Goal: Task Accomplishment & Management: Manage account settings

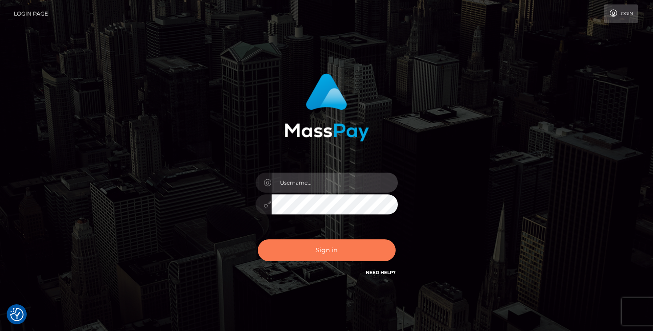
type input "mariolabugaj"
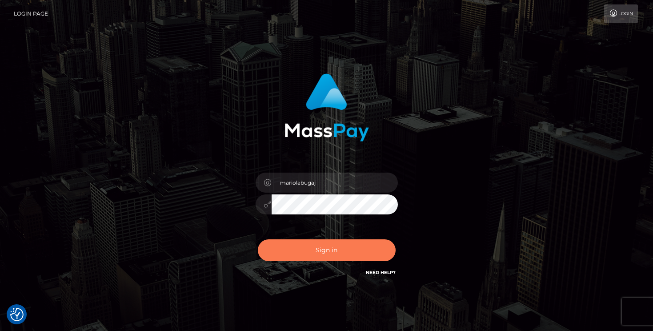
drag, startPoint x: 334, startPoint y: 252, endPoint x: 329, endPoint y: 253, distance: 5.4
click at [334, 252] on button "Sign in" at bounding box center [327, 250] width 138 height 22
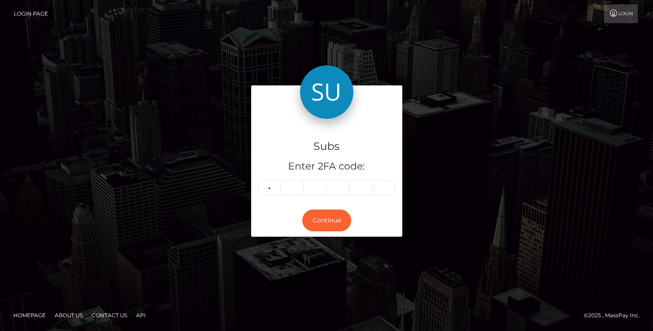
type input "8"
type input "6"
type input "8"
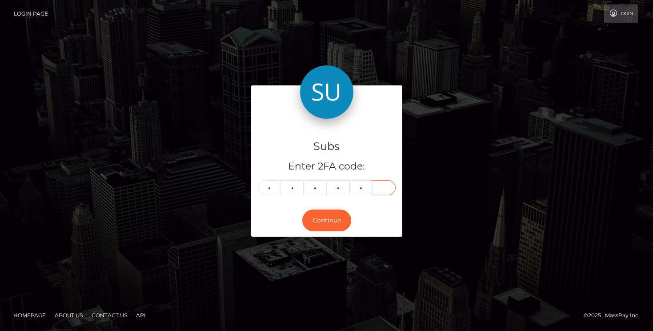
type input "8"
